Goal: Task Accomplishment & Management: Manage account settings

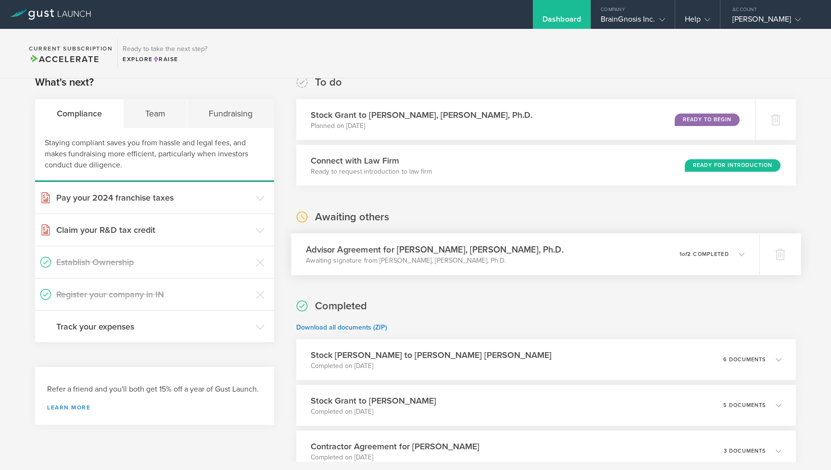
scroll to position [16, 0]
click at [403, 256] on p "Awaiting signature from [PERSON_NAME], [PERSON_NAME], Ph.D." at bounding box center [435, 260] width 258 height 10
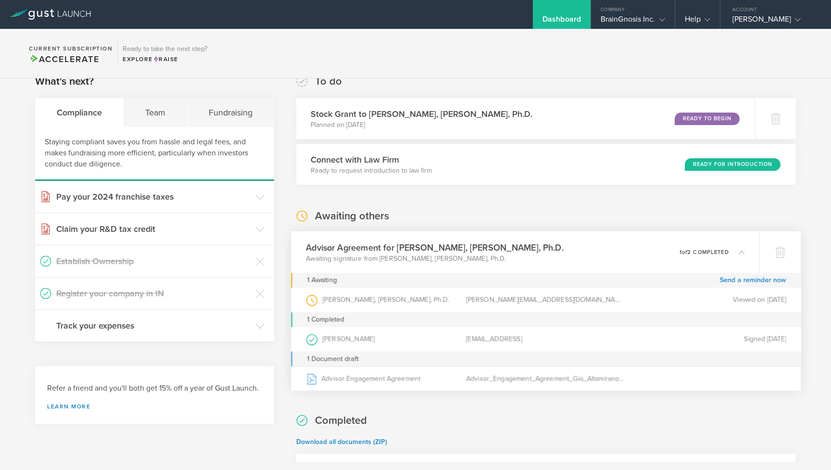
click at [403, 256] on p "Awaiting signature from [PERSON_NAME], [PERSON_NAME], Ph.D." at bounding box center [435, 258] width 258 height 10
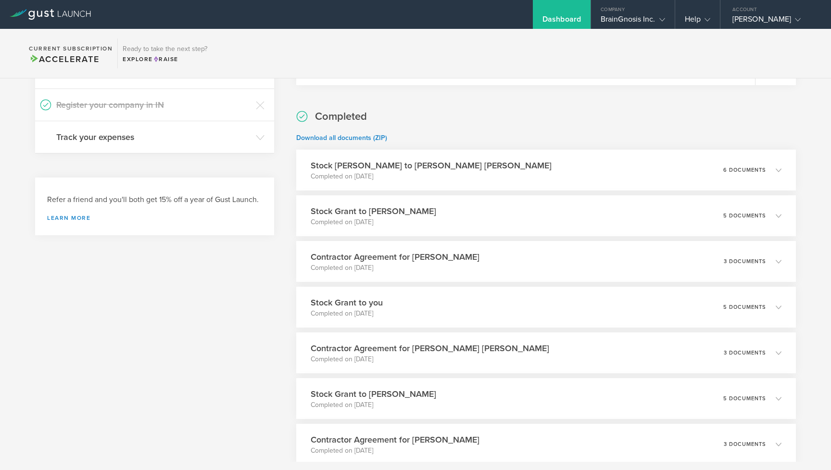
scroll to position [210, 0]
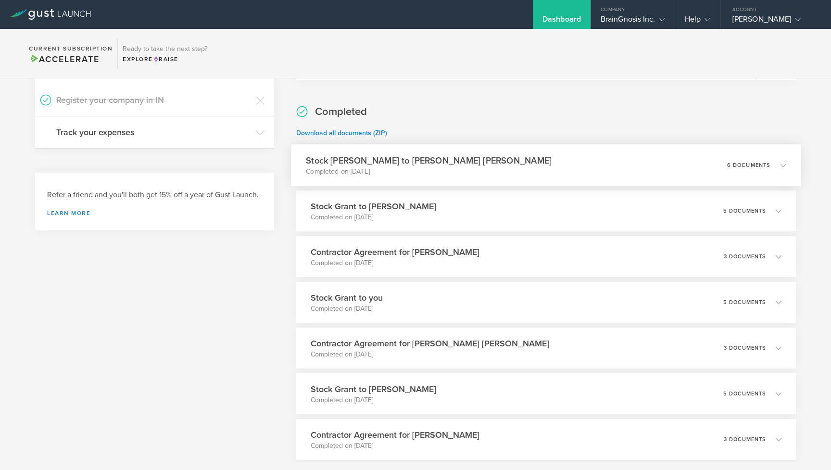
click at [377, 164] on h3 "Stock [PERSON_NAME] to [PERSON_NAME] [PERSON_NAME]" at bounding box center [429, 160] width 246 height 13
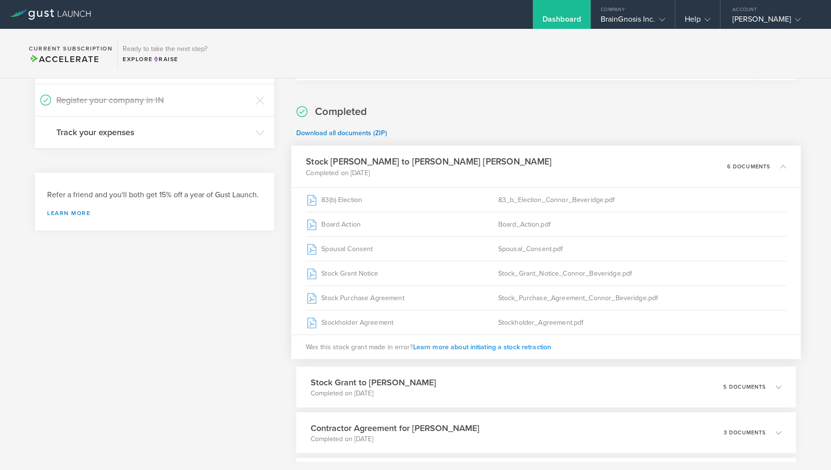
click at [510, 347] on span "Learn more about initiating a stock retraction" at bounding box center [481, 346] width 138 height 8
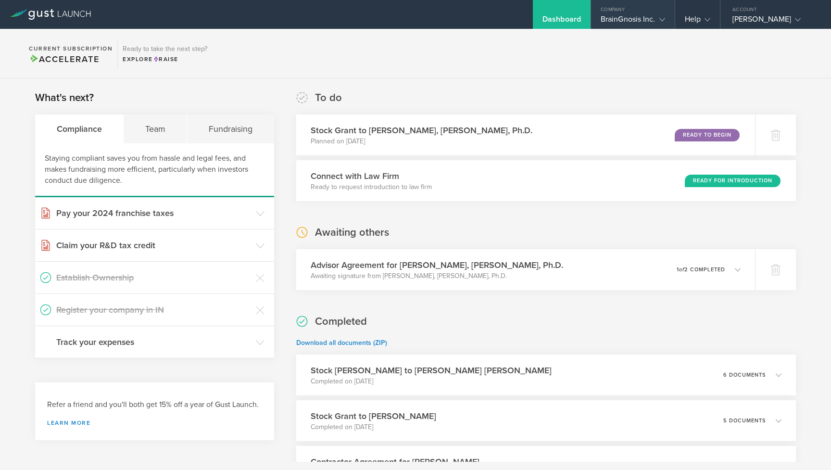
click at [621, 18] on div "BrainGnosis Inc." at bounding box center [632, 21] width 64 height 14
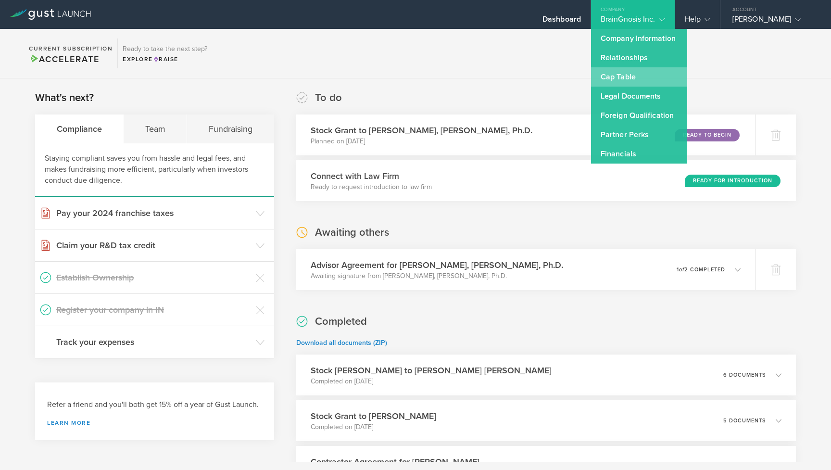
click at [629, 82] on link "Cap Table" at bounding box center [639, 76] width 96 height 19
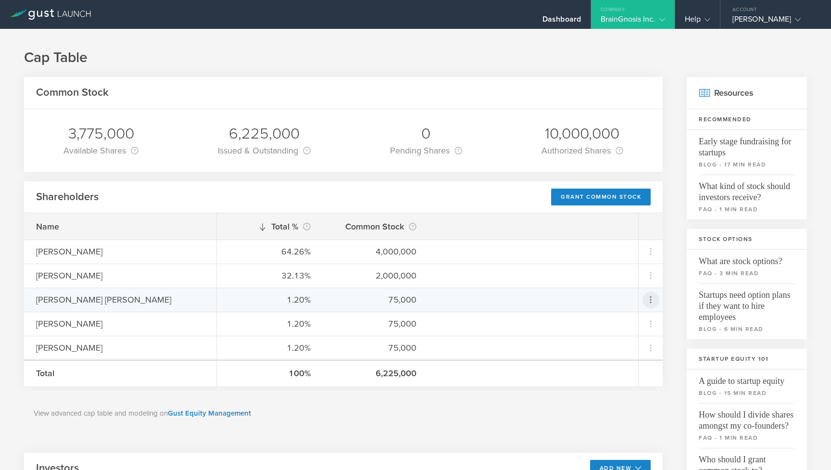
click at [646, 296] on icon at bounding box center [651, 300] width 12 height 12
click at [634, 352] on div "due to termination" at bounding box center [619, 354] width 73 height 10
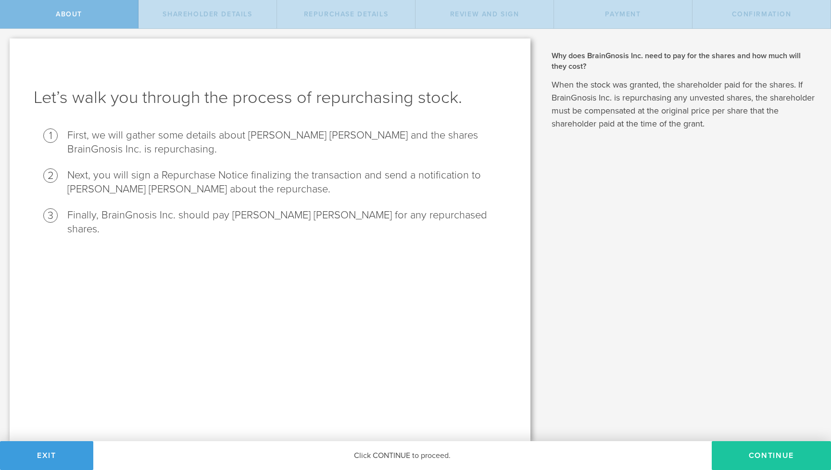
click at [753, 448] on button "Continue" at bounding box center [770, 455] width 119 height 29
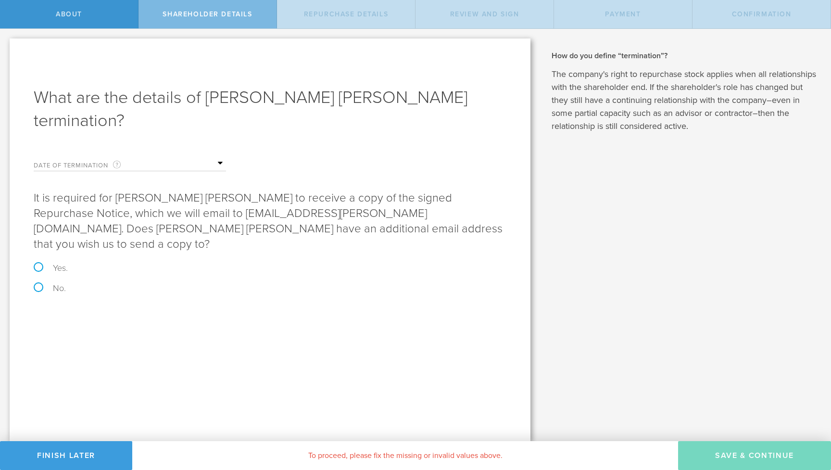
click at [180, 156] on input "text" at bounding box center [178, 163] width 96 height 14
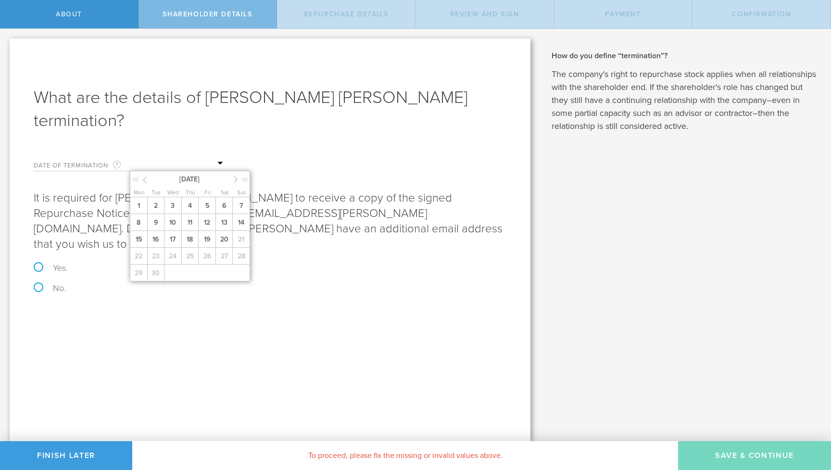
click at [298, 166] on form "Date of Termination This is the date that Connor Beveridge severed ties with yo…" at bounding box center [270, 221] width 472 height 141
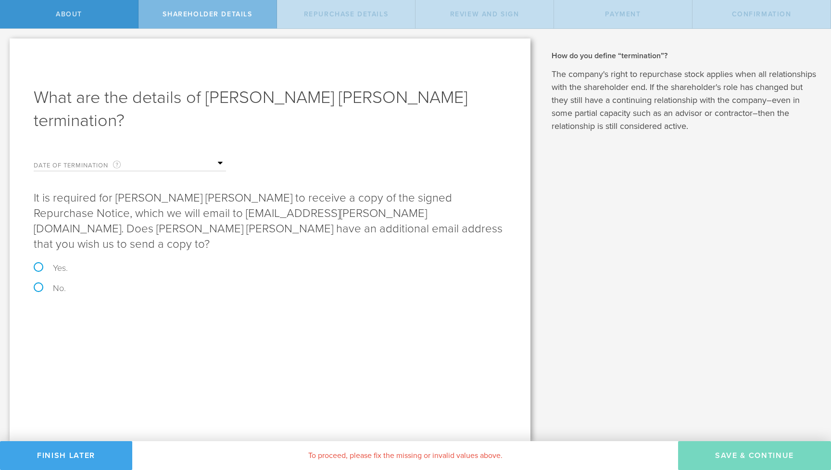
click at [84, 460] on button "Finish Later" at bounding box center [66, 455] width 132 height 29
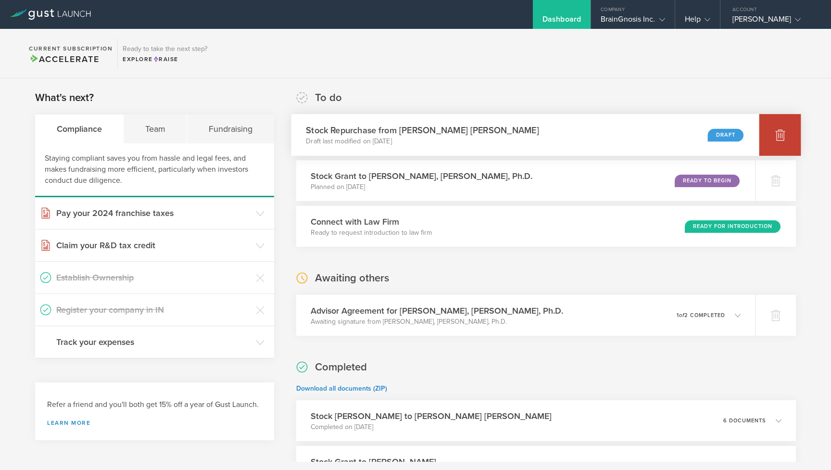
click at [774, 134] on icon at bounding box center [780, 135] width 12 height 12
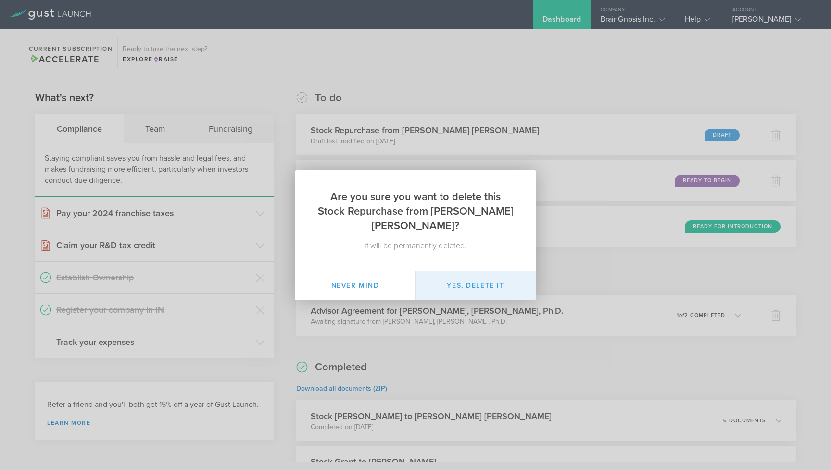
click at [507, 281] on button "Yes, delete it" at bounding box center [475, 285] width 120 height 29
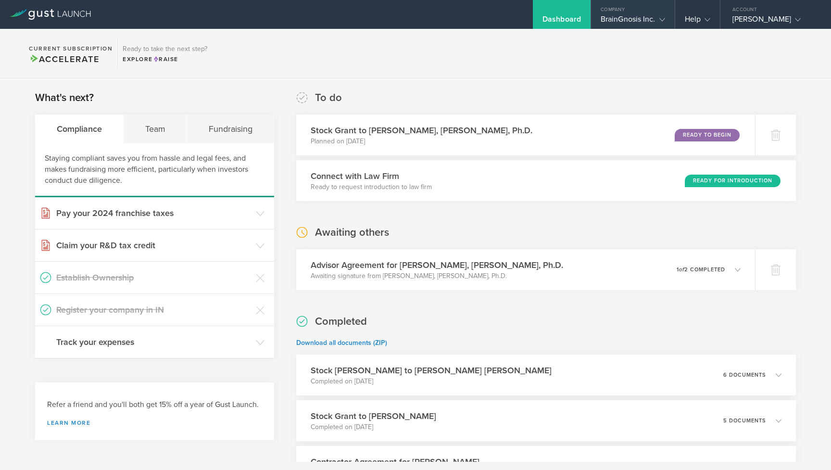
click at [617, 24] on div "BrainGnosis Inc." at bounding box center [632, 21] width 64 height 14
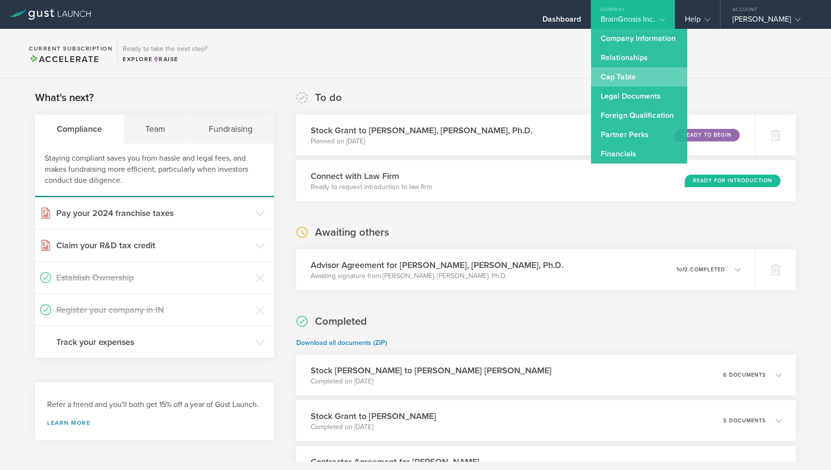
click at [617, 77] on link "Cap Table" at bounding box center [639, 76] width 96 height 19
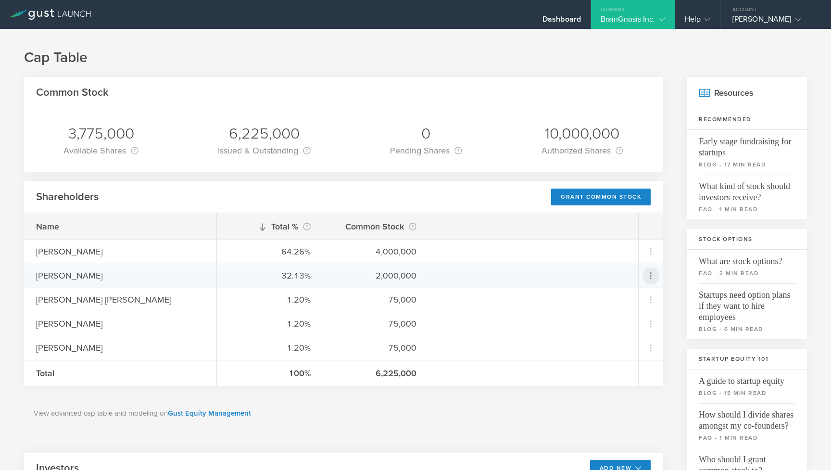
click at [650, 272] on icon at bounding box center [651, 276] width 12 height 12
drag, startPoint x: 635, startPoint y: 300, endPoint x: 678, endPoint y: 263, distance: 56.6
click at [678, 263] on body "Dashboard Company BrainGnosis Inc. Company Information Relationships Cap Table …" at bounding box center [415, 235] width 831 height 470
click at [678, 263] on md-backdrop at bounding box center [415, 235] width 831 height 470
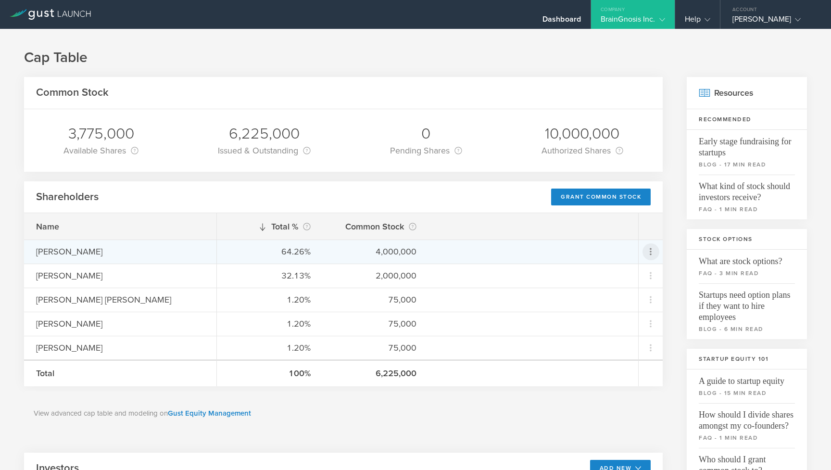
click at [657, 253] on icon at bounding box center [650, 251] width 17 height 17
click at [674, 248] on md-backdrop at bounding box center [415, 235] width 831 height 470
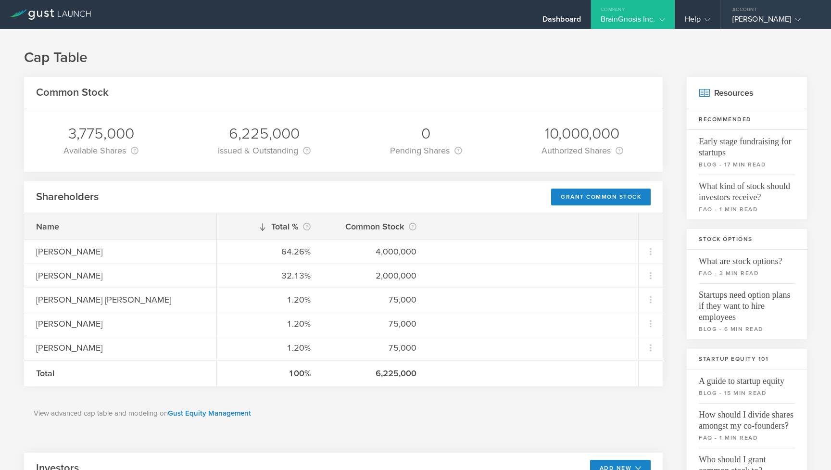
click at [782, 14] on div "[PERSON_NAME]" at bounding box center [773, 21] width 82 height 14
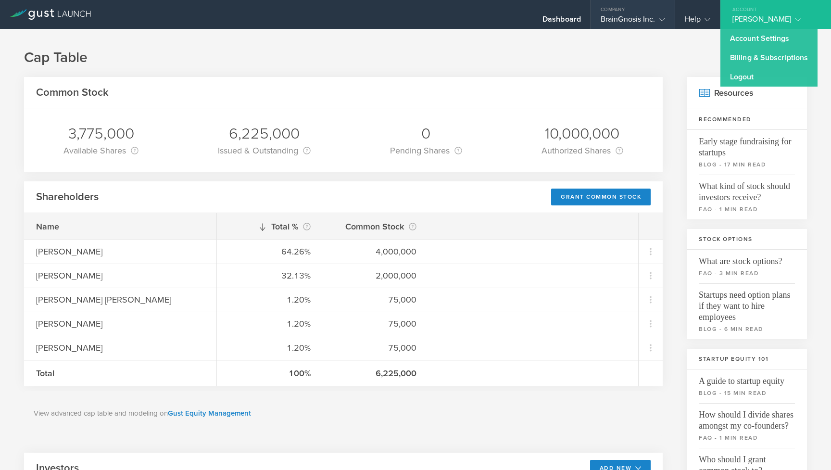
click at [618, 24] on div "BrainGnosis Inc." at bounding box center [632, 21] width 64 height 14
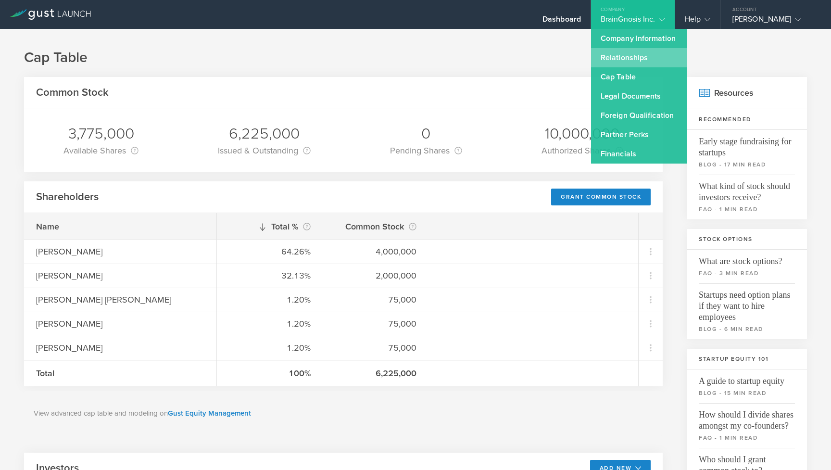
click at [618, 56] on link "Relationships" at bounding box center [639, 57] width 96 height 19
